Goal: Find contact information: Find contact information

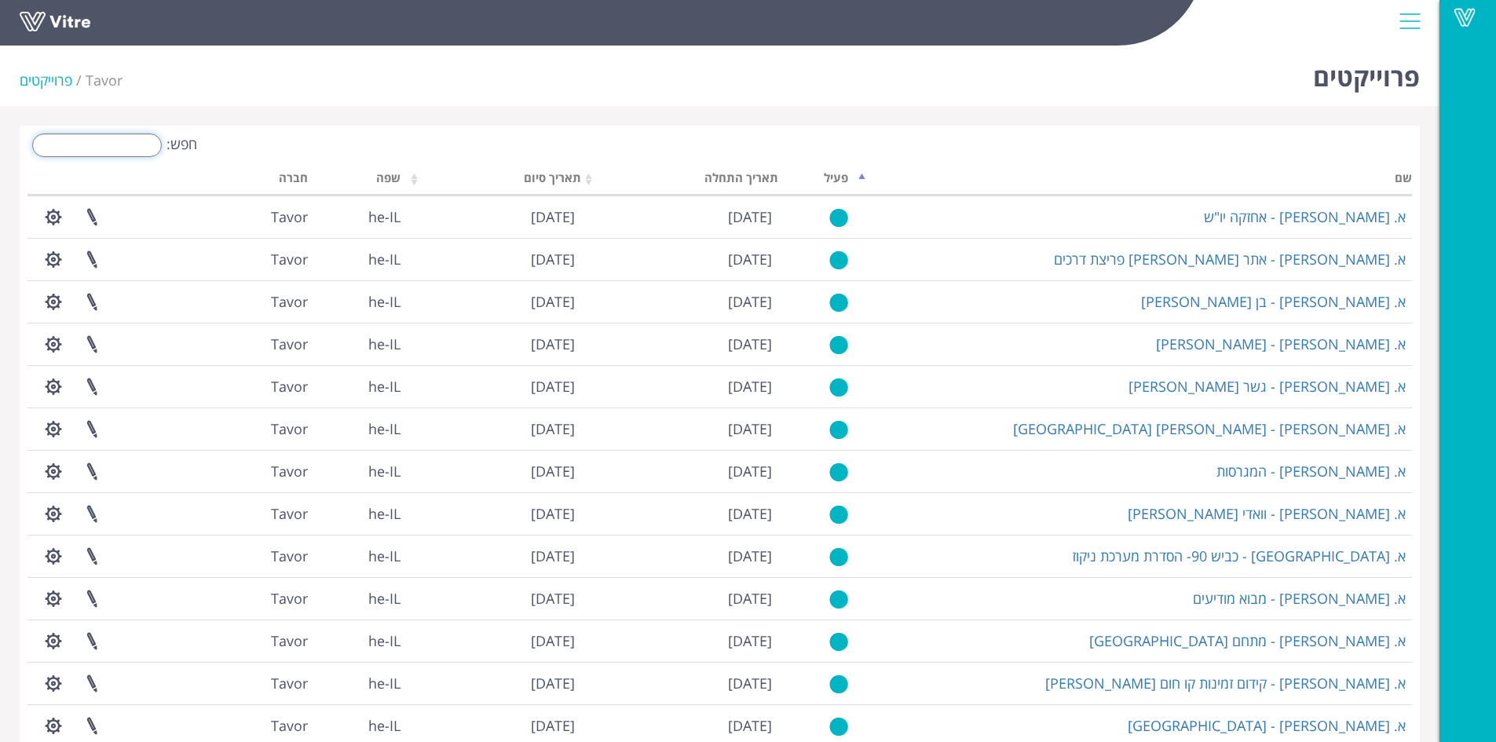
click at [63, 149] on input "חפש:" at bounding box center [97, 146] width 130 height 24
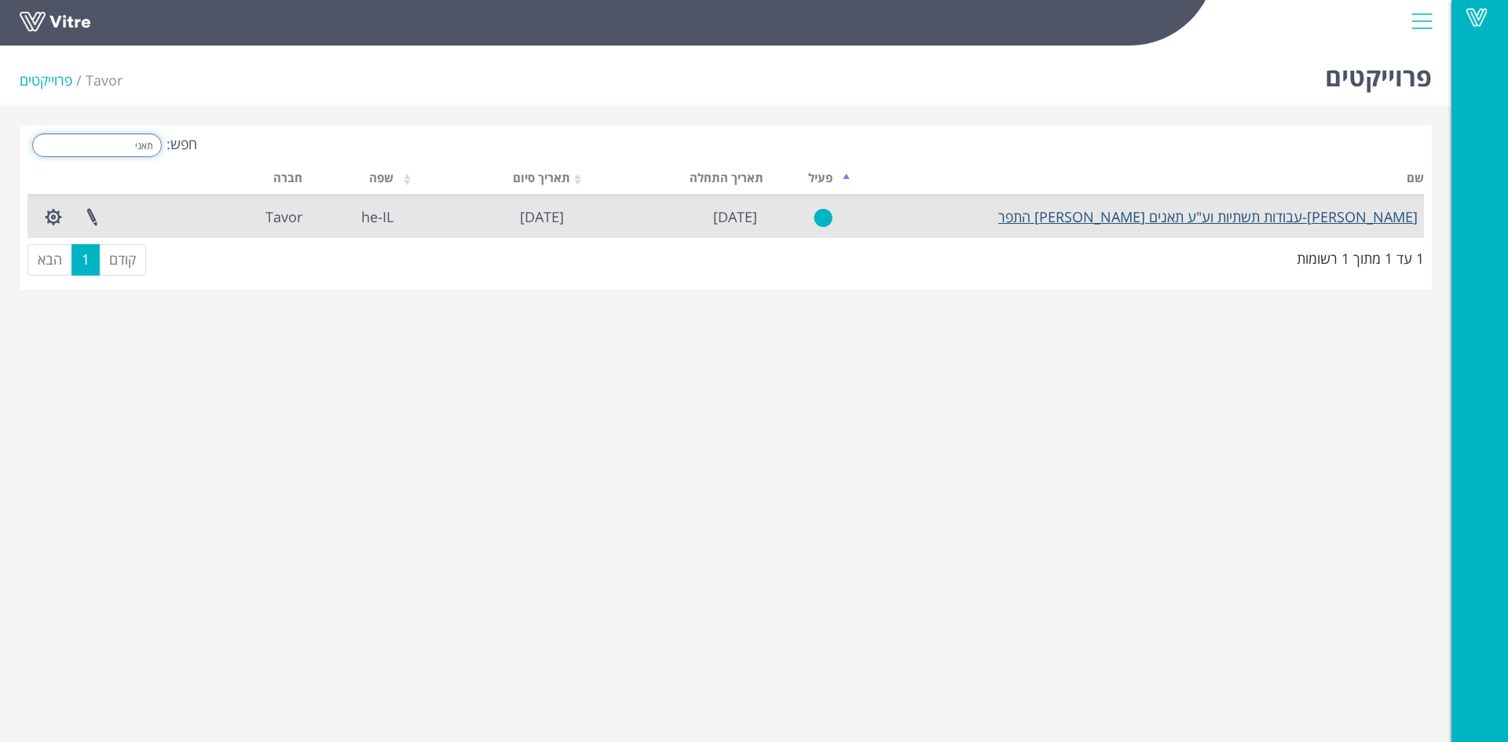
type input "תאני"
click at [1193, 210] on link "[PERSON_NAME]-עבודות תשתיות וע"ע תאנים [PERSON_NAME] התפר" at bounding box center [1207, 216] width 419 height 19
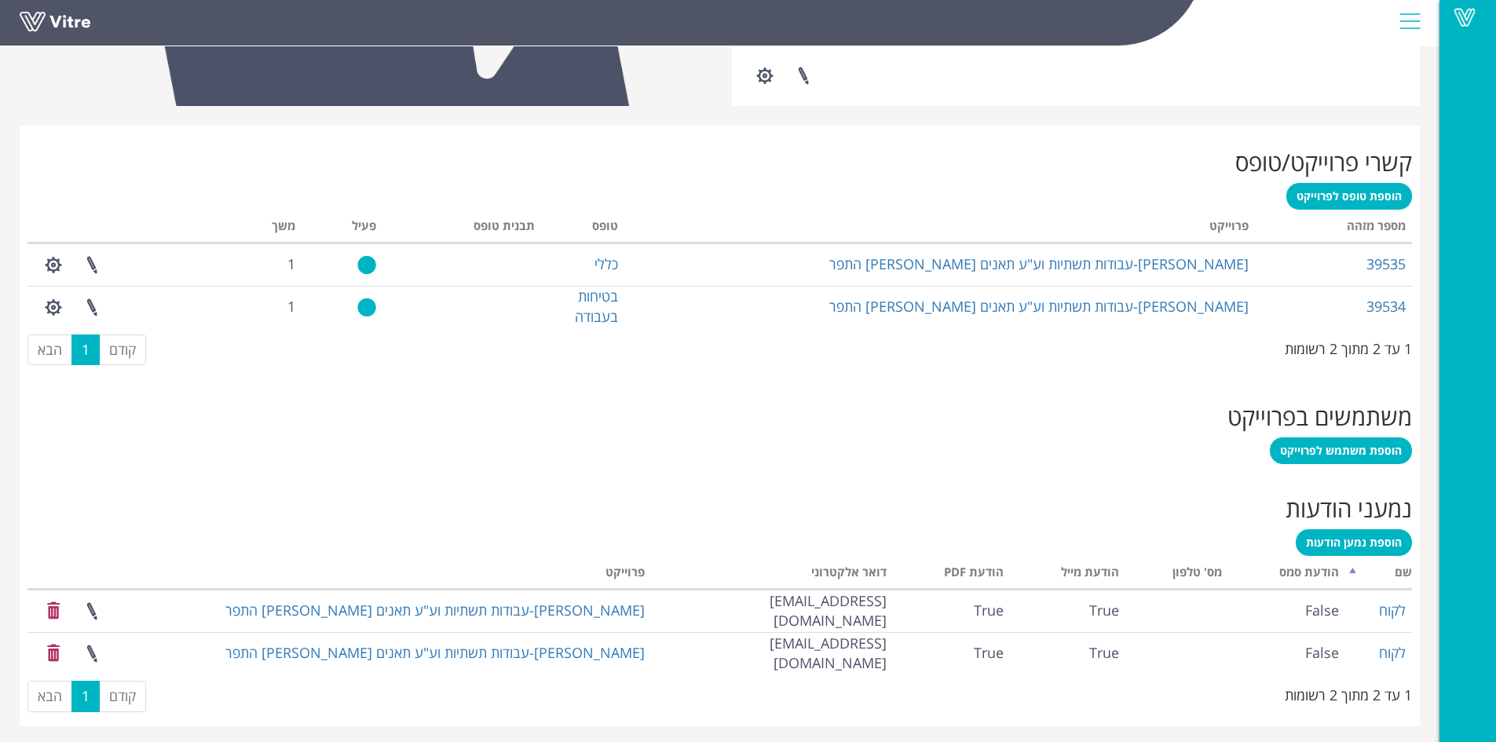
scroll to position [554, 0]
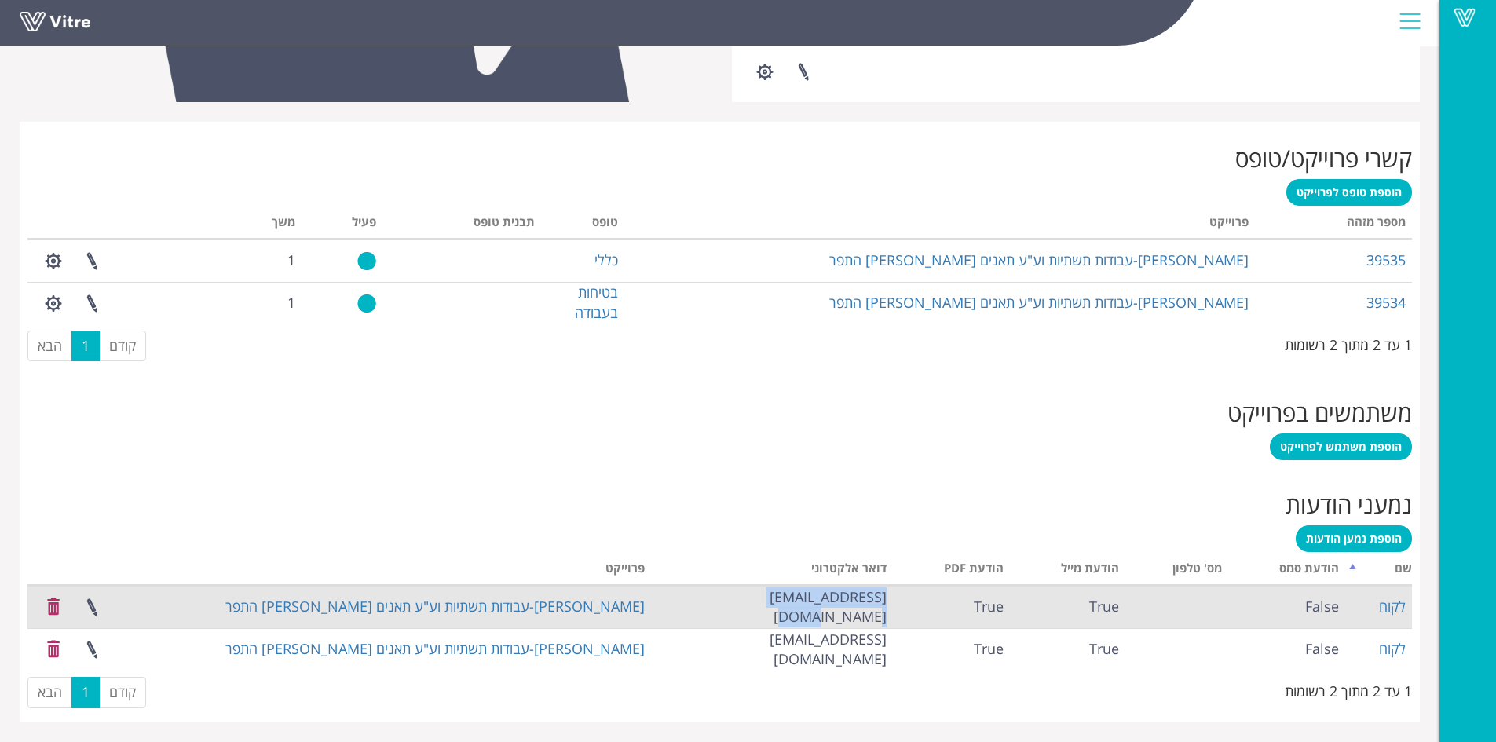
drag, startPoint x: 747, startPoint y: 601, endPoint x: 892, endPoint y: 599, distance: 145.3
click at [892, 599] on td "tomer.h@olenik.co.il" at bounding box center [771, 607] width 241 height 42
copy td "tomer.h@olenik.co.il"
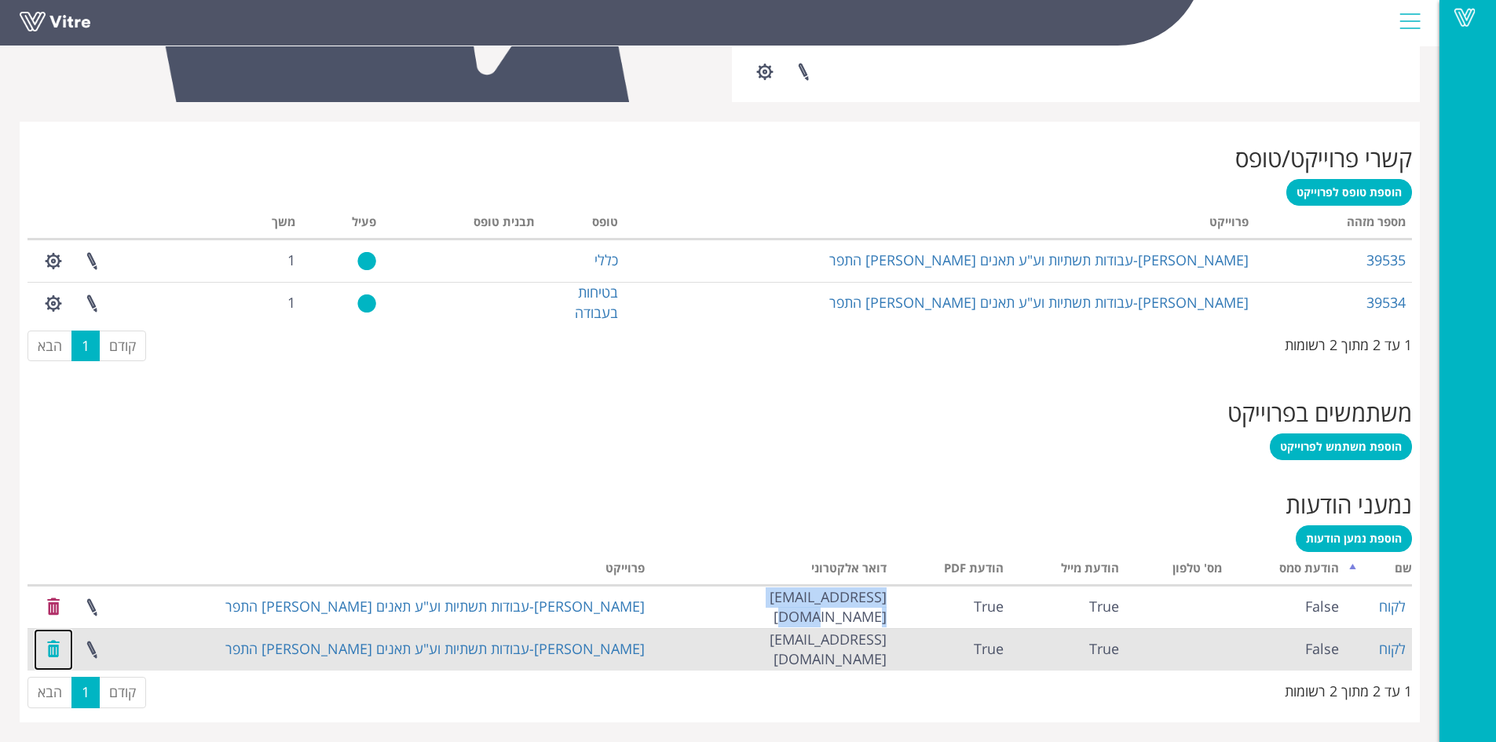
click at [49, 650] on link at bounding box center [53, 650] width 39 height 42
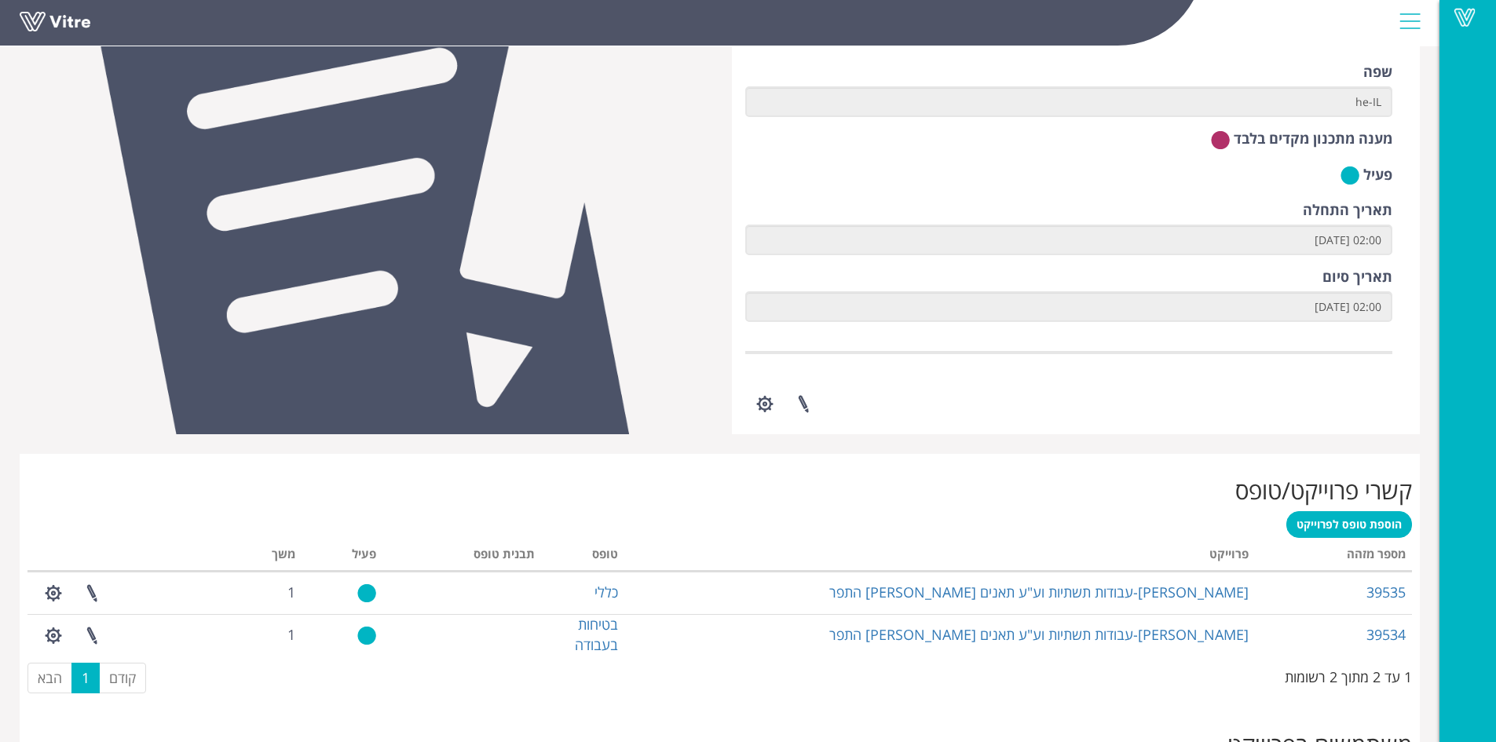
scroll to position [217, 0]
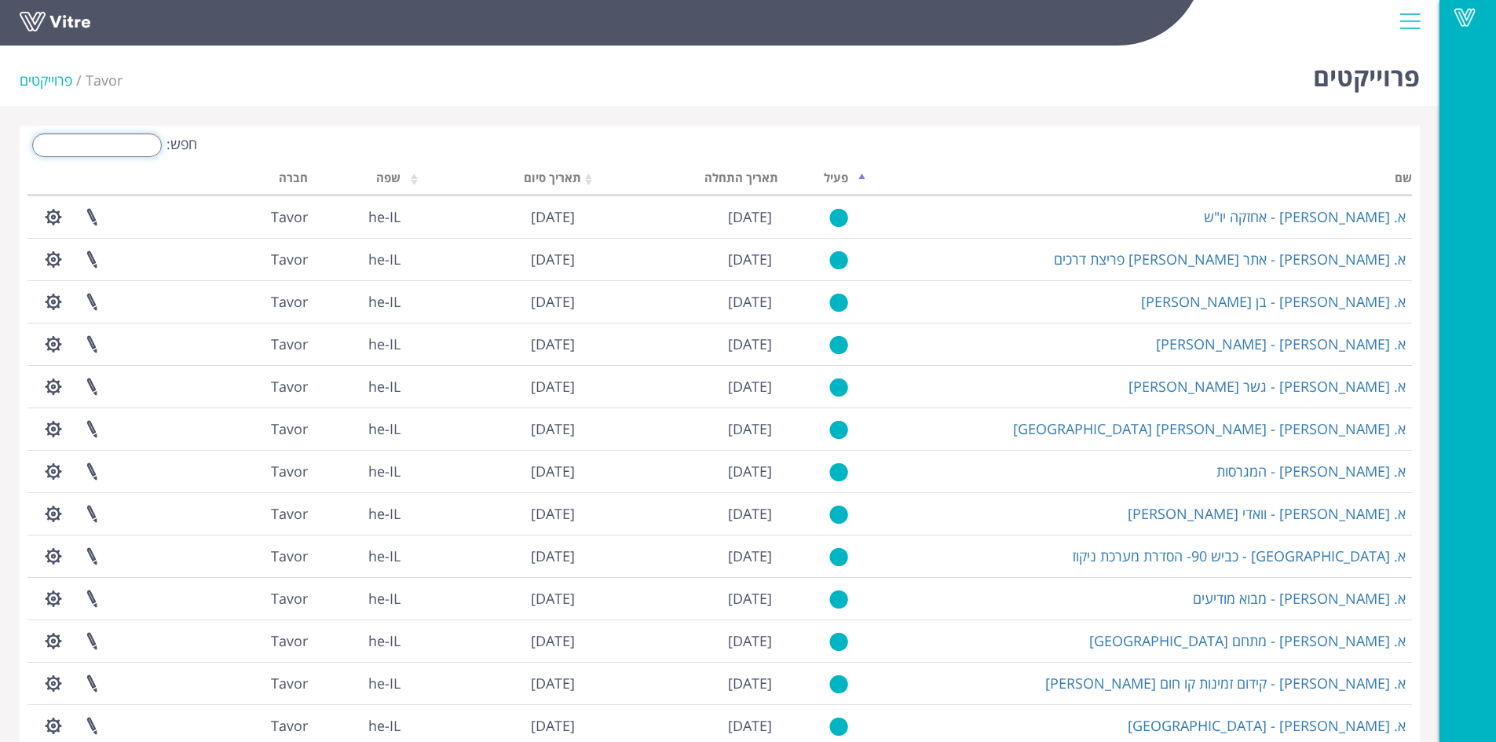
click at [95, 149] on input "חפש:" at bounding box center [97, 146] width 130 height 24
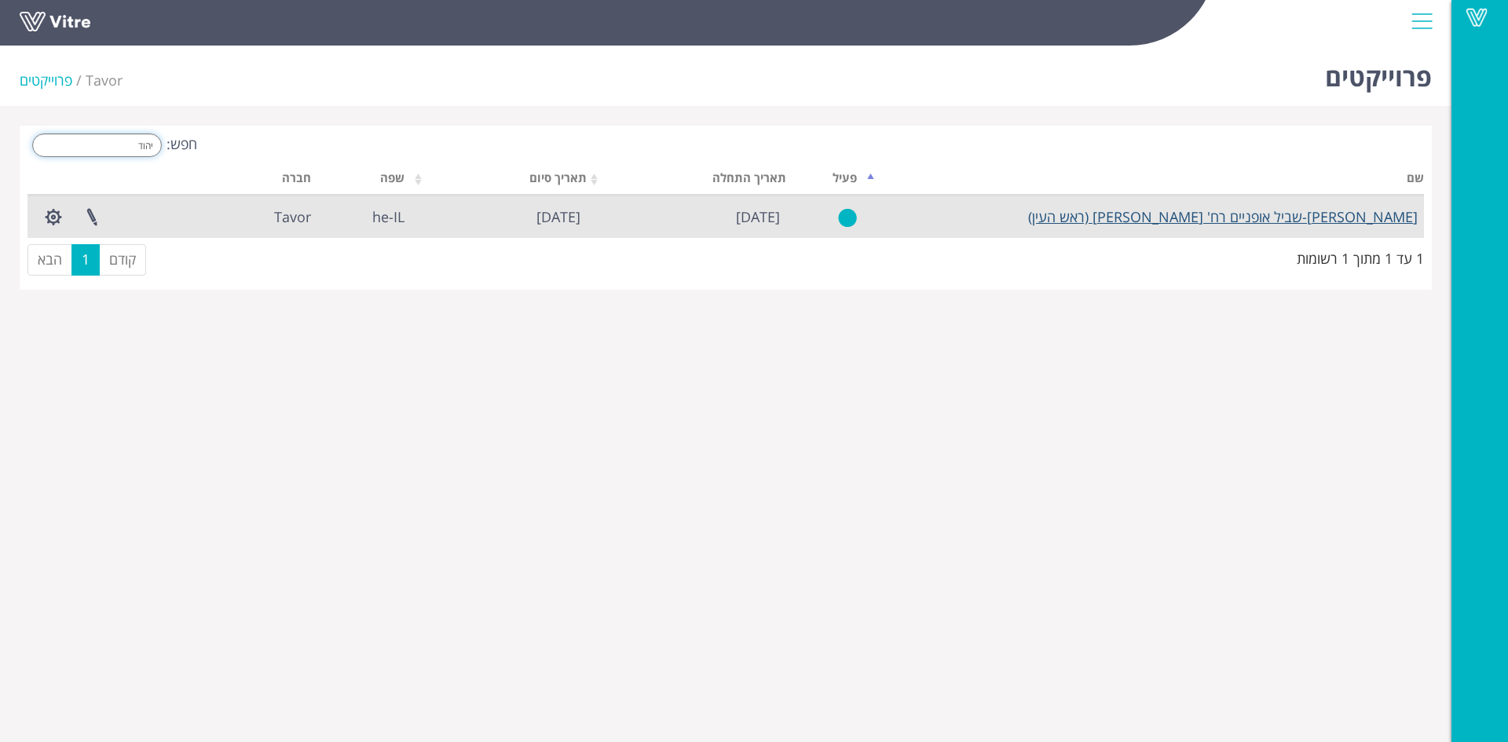
type input "יהוד"
click at [1241, 220] on link "[PERSON_NAME]-שביל אופניים רח' [PERSON_NAME] (ראש העין)" at bounding box center [1223, 216] width 390 height 19
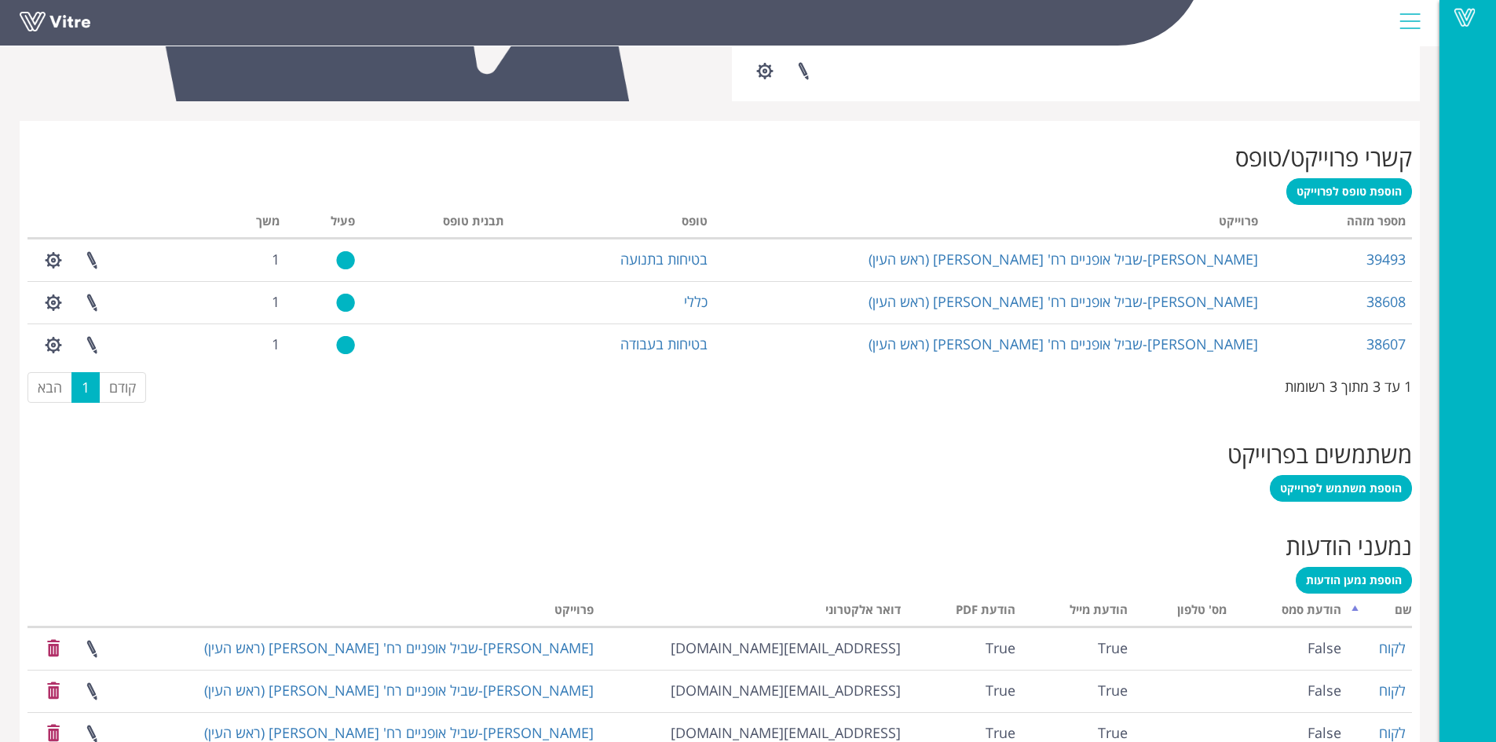
scroll to position [723, 0]
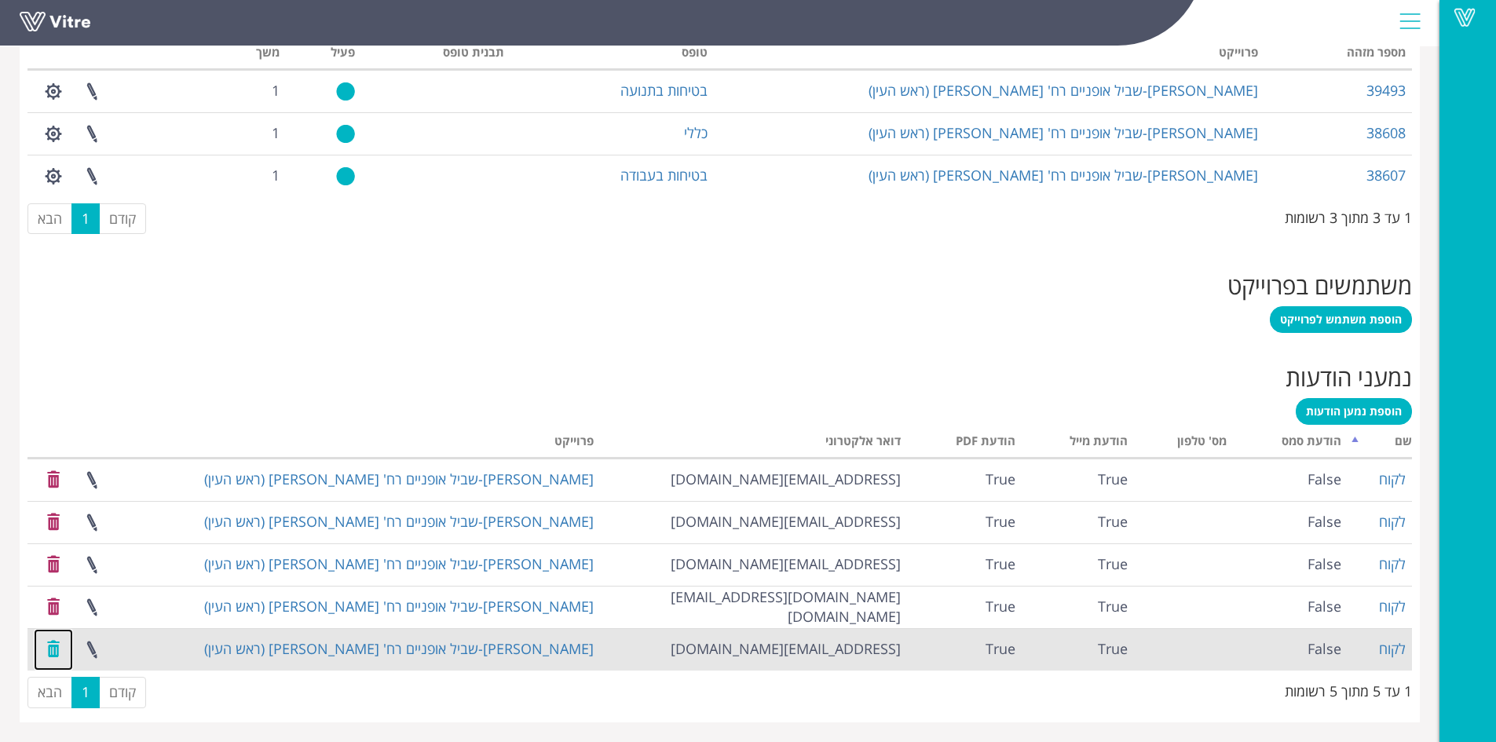
click at [55, 647] on link at bounding box center [53, 650] width 39 height 42
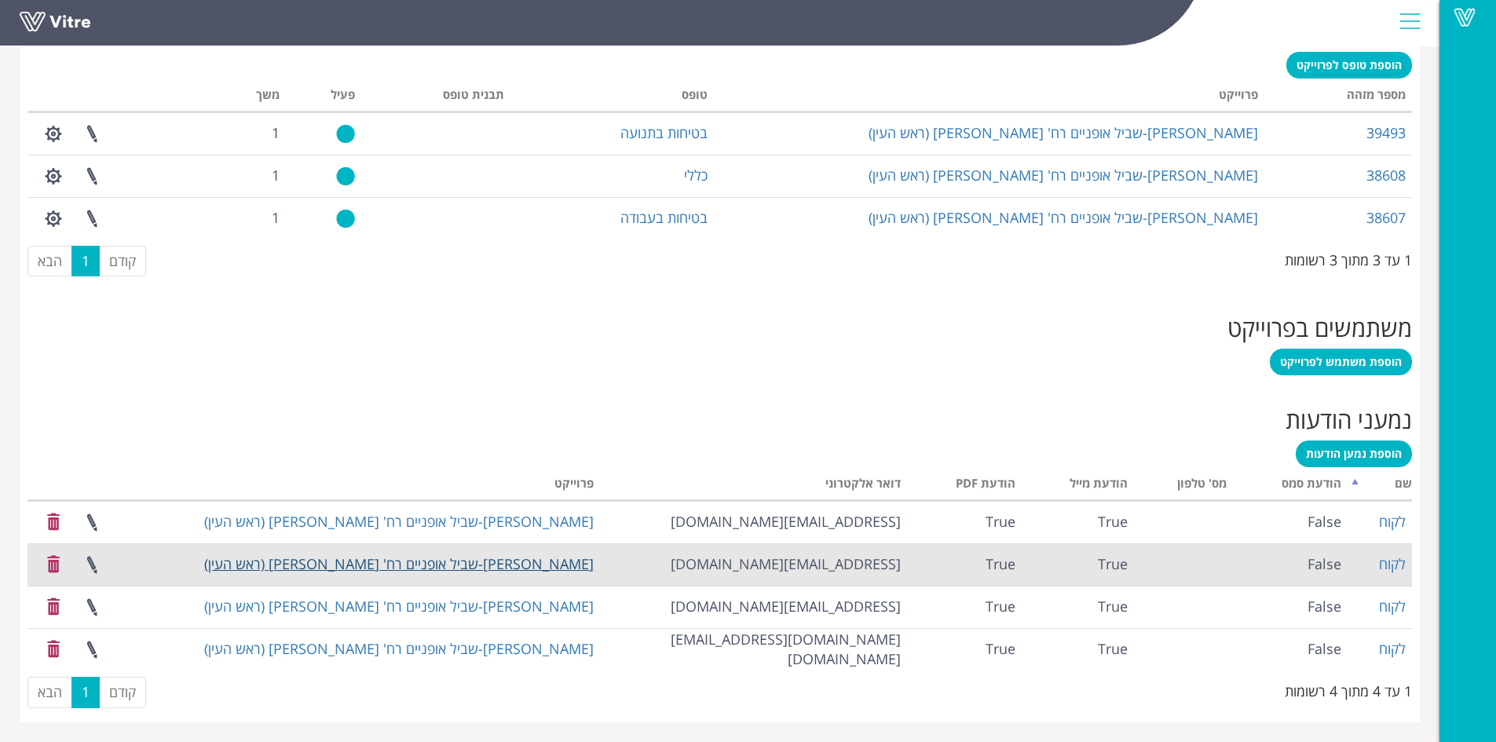
scroll to position [681, 0]
